Goal: Task Accomplishment & Management: Use online tool/utility

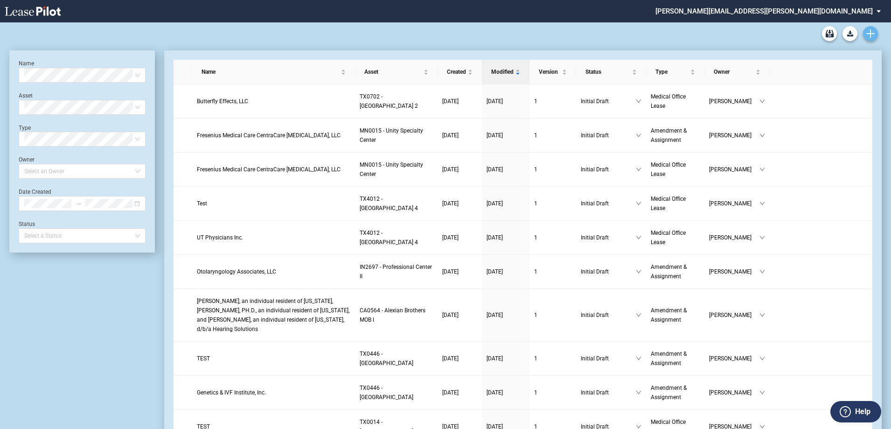
click at [870, 32] on use "Create new document" at bounding box center [870, 33] width 8 height 8
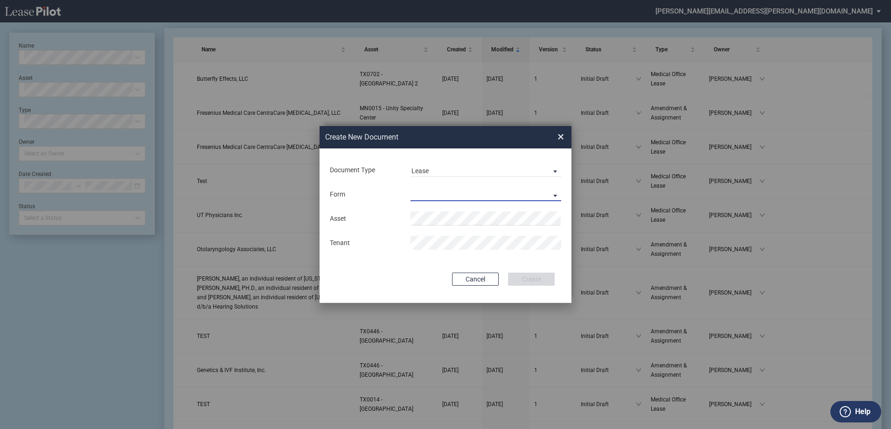
click at [473, 192] on md-select "Medical Office Lease Scottsdale Lease Louisville Lease 1370 Medical Place Lease…" at bounding box center [486, 194] width 151 height 14
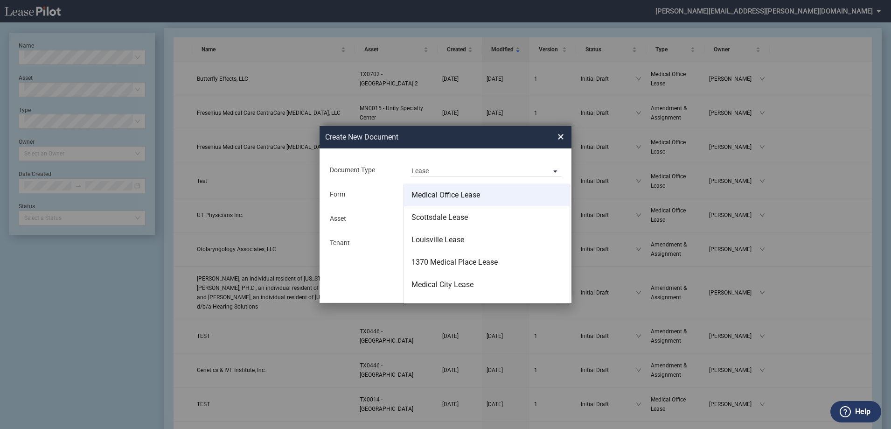
click at [469, 188] on md-option "Medical Office Lease" at bounding box center [487, 195] width 166 height 22
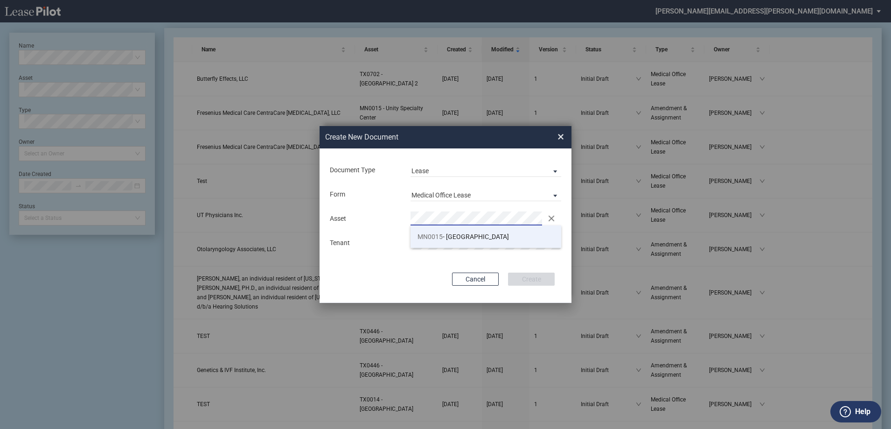
click at [466, 238] on span "MN0015 - Unity Specialty Center" at bounding box center [463, 236] width 91 height 7
click at [538, 276] on button "Create" at bounding box center [531, 278] width 47 height 13
